Goal: Transaction & Acquisition: Purchase product/service

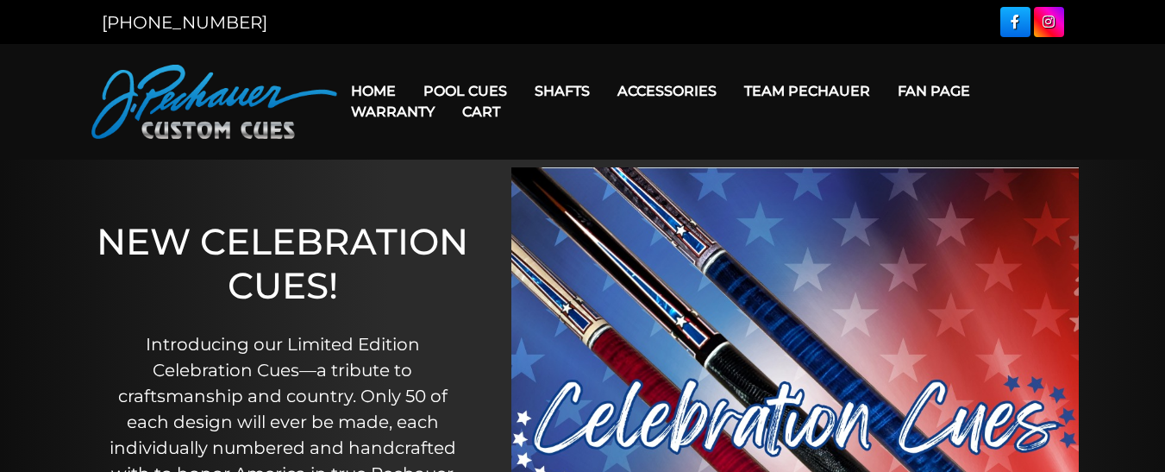
click at [465, 90] on link "Cart" at bounding box center [482, 112] width 66 height 44
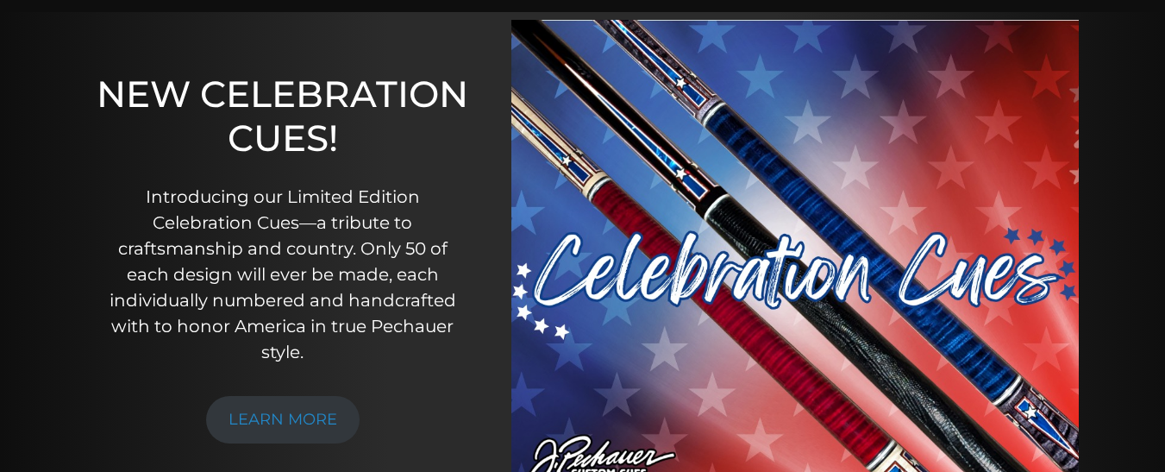
scroll to position [173, 0]
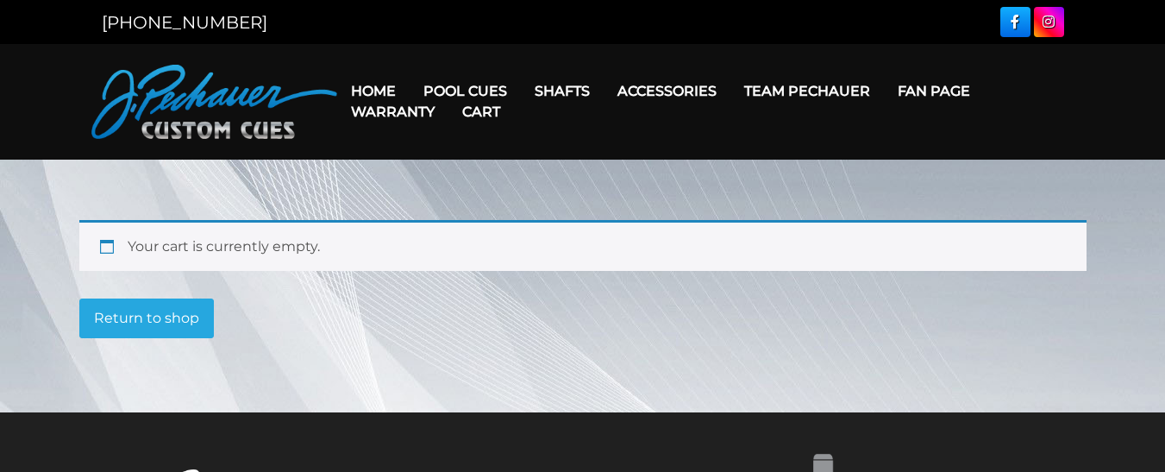
click at [455, 90] on link "Cart" at bounding box center [482, 112] width 66 height 44
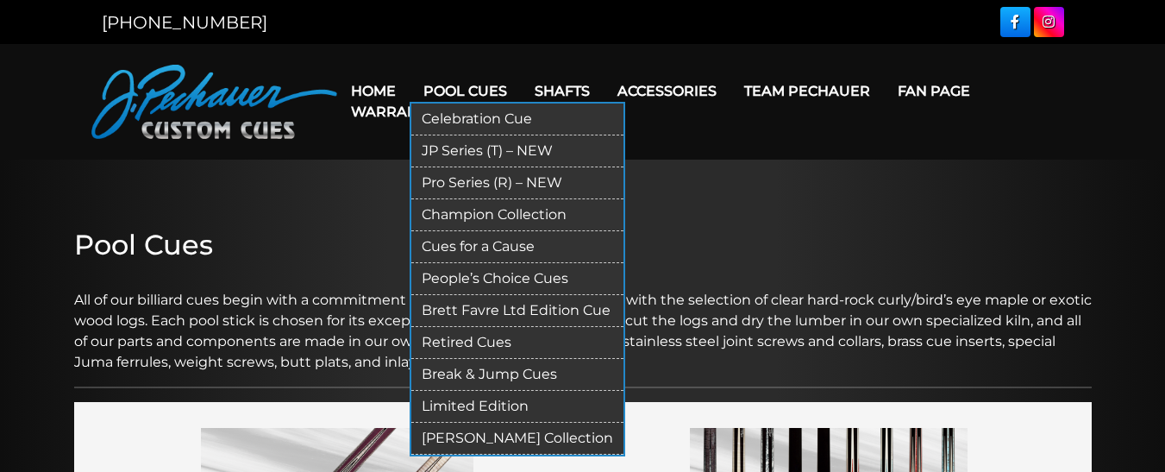
click at [453, 368] on link "Break & Jump Cues" at bounding box center [517, 375] width 212 height 32
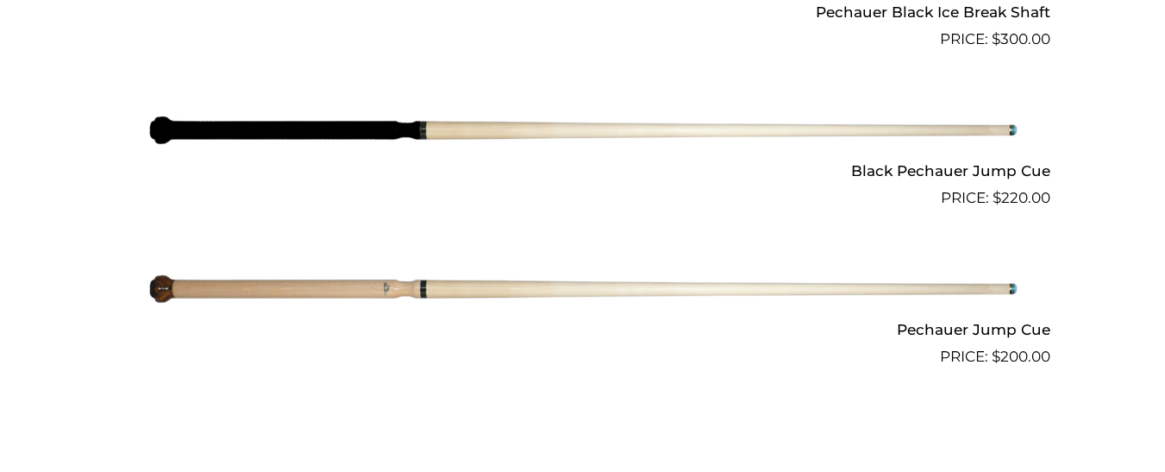
scroll to position [1605, 0]
